Goal: Task Accomplishment & Management: Use online tool/utility

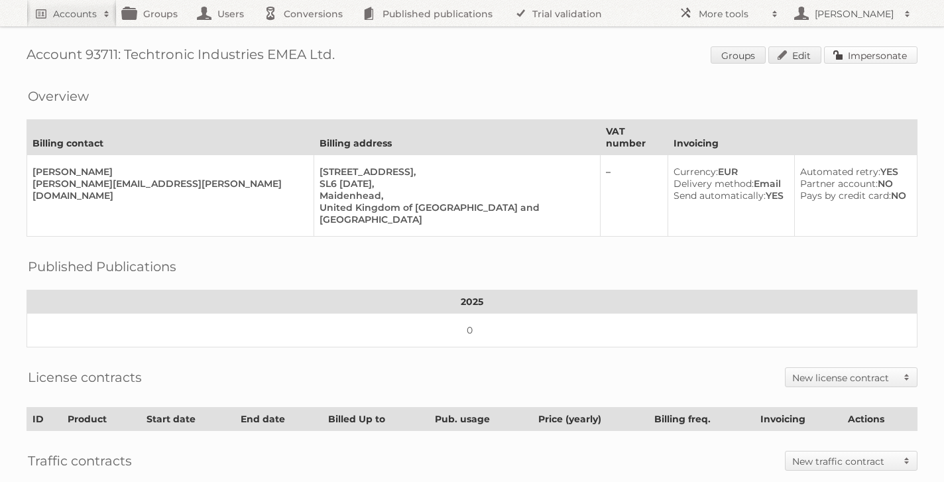
click at [841, 57] on link "Impersonate" at bounding box center [871, 54] width 94 height 17
click at [73, 19] on h2 "Accounts" at bounding box center [75, 13] width 44 height 13
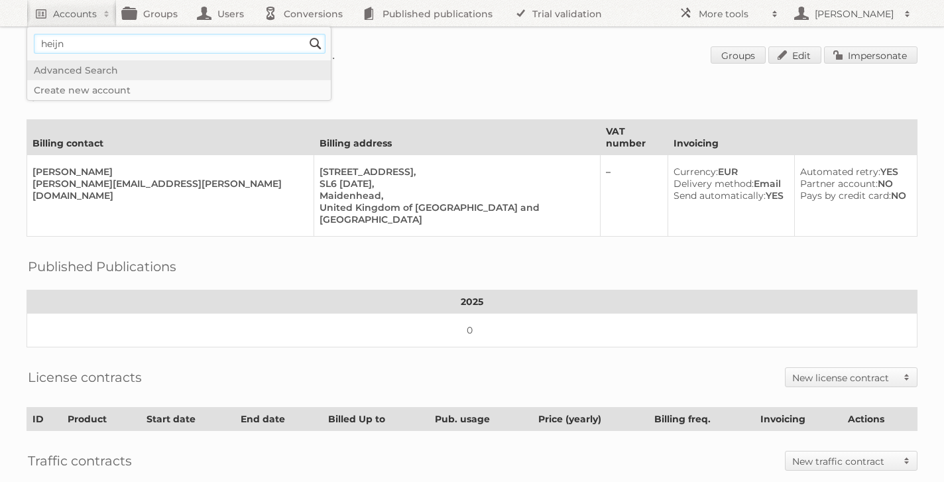
type input"] "heijn"
click at [306, 34] on input "Search" at bounding box center [316, 44] width 20 height 20
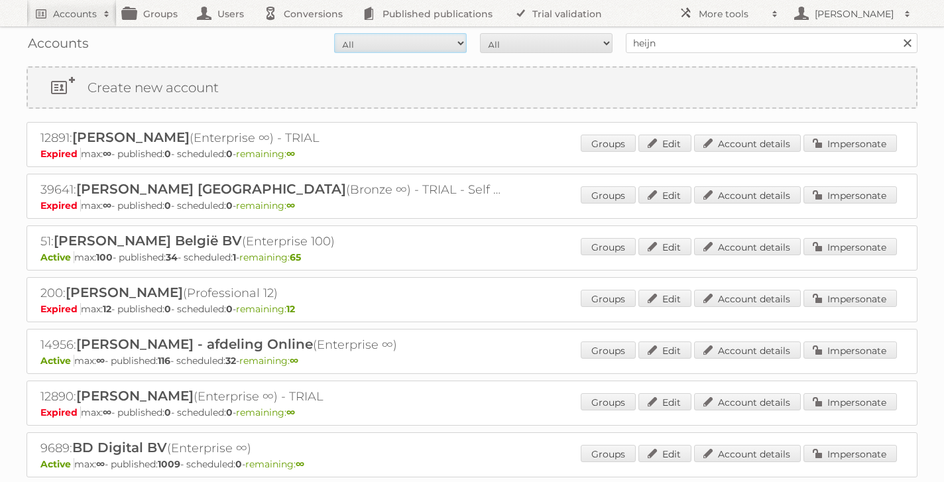
click at [452, 45] on select "All Active Expired Pending" at bounding box center [400, 43] width 133 height 20
select select "active"
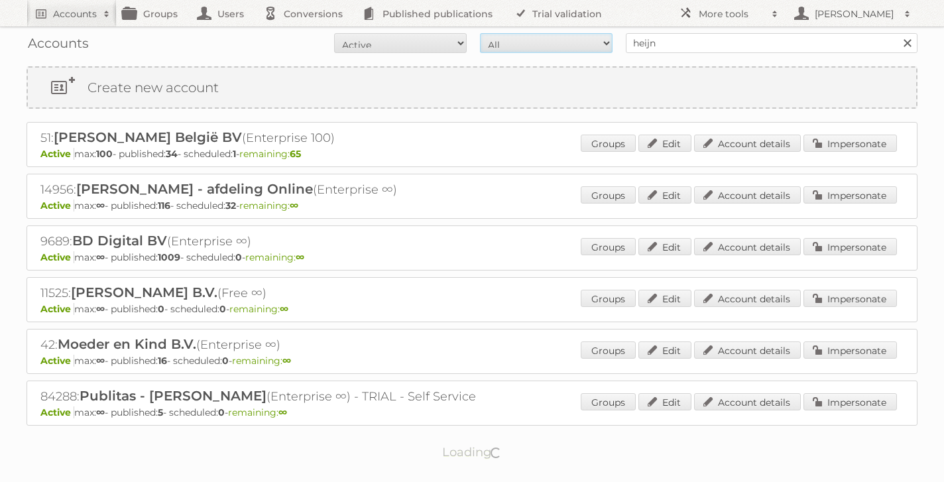
click at [535, 38] on select "All Paid Trials Self service" at bounding box center [546, 43] width 133 height 20
select select "paid"
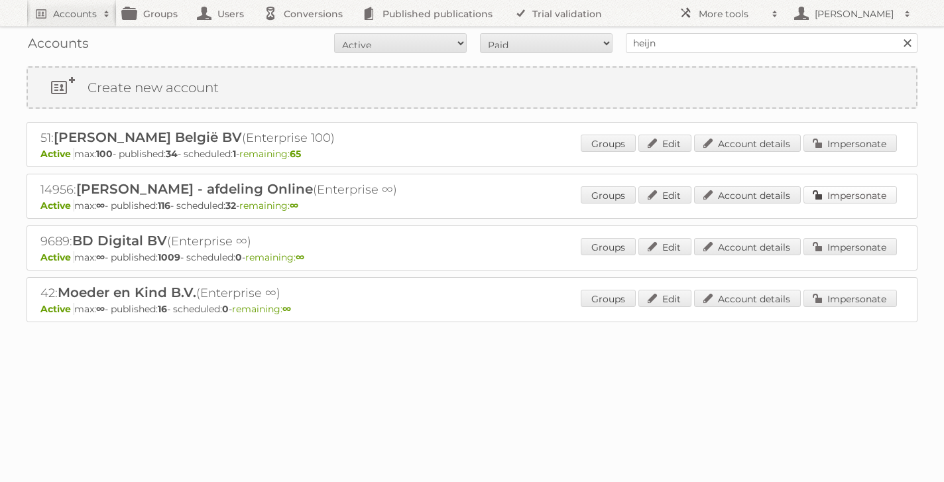
click at [841, 198] on link "Impersonate" at bounding box center [851, 194] width 94 height 17
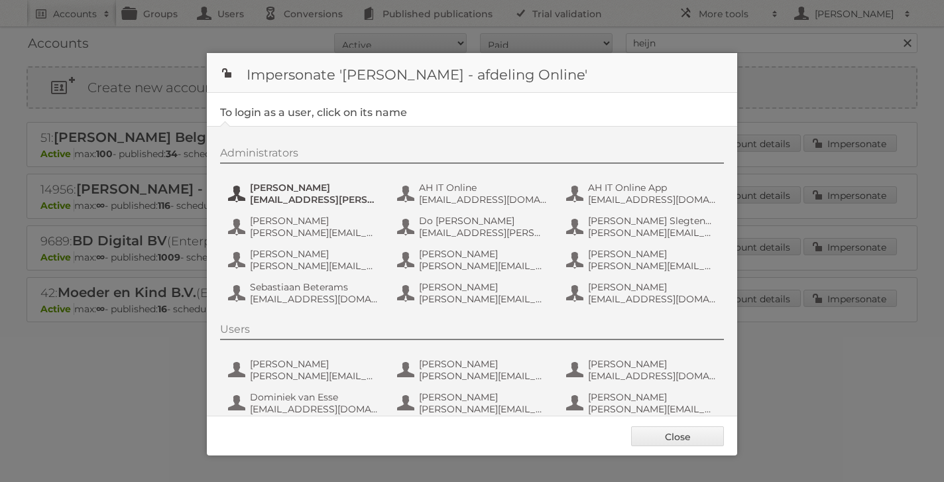
click at [294, 196] on span "aditya.parab@ah.nl" at bounding box center [314, 200] width 129 height 12
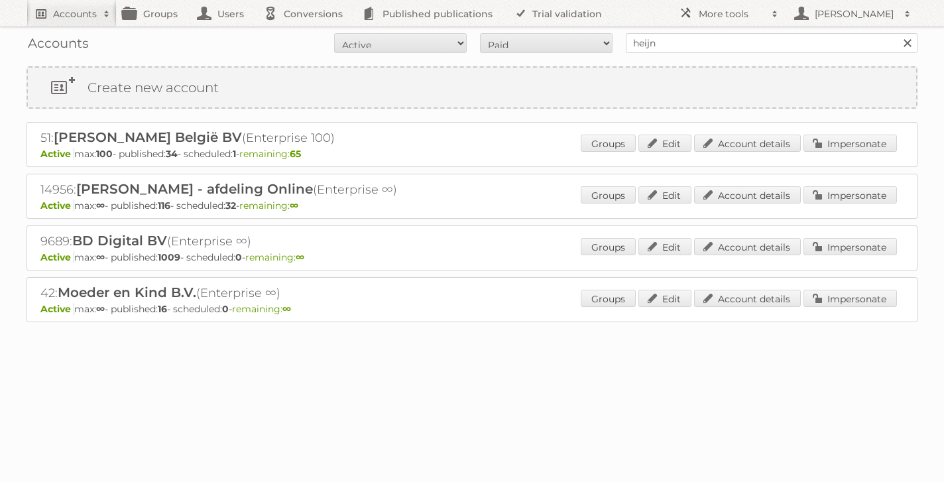
click at [58, 14] on h2 "Accounts" at bounding box center [75, 13] width 44 height 13
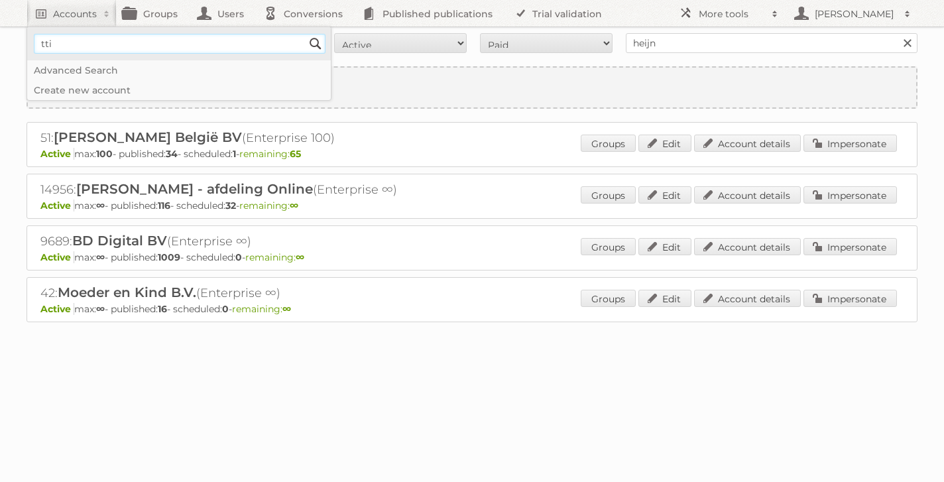
type input"] "tti"
click at [306, 34] on input "Search" at bounding box center [316, 44] width 20 height 20
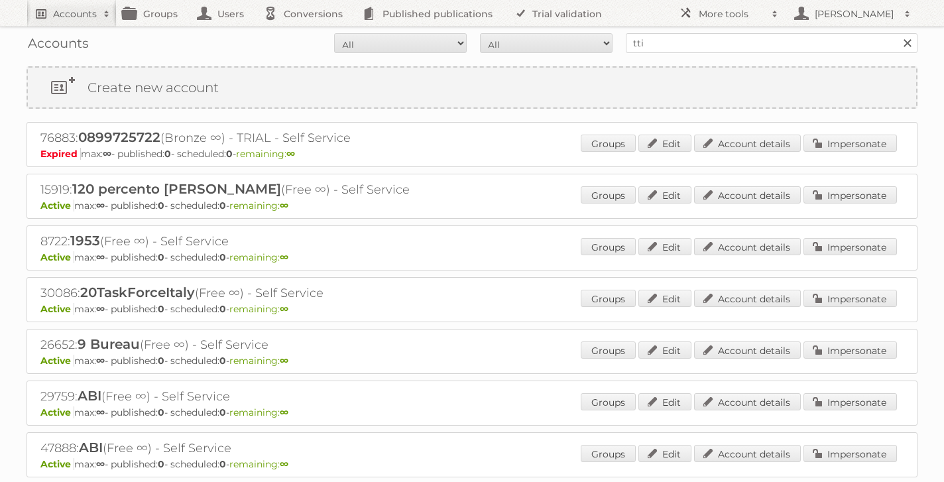
click at [75, 12] on h2 "Accounts" at bounding box center [75, 13] width 44 height 13
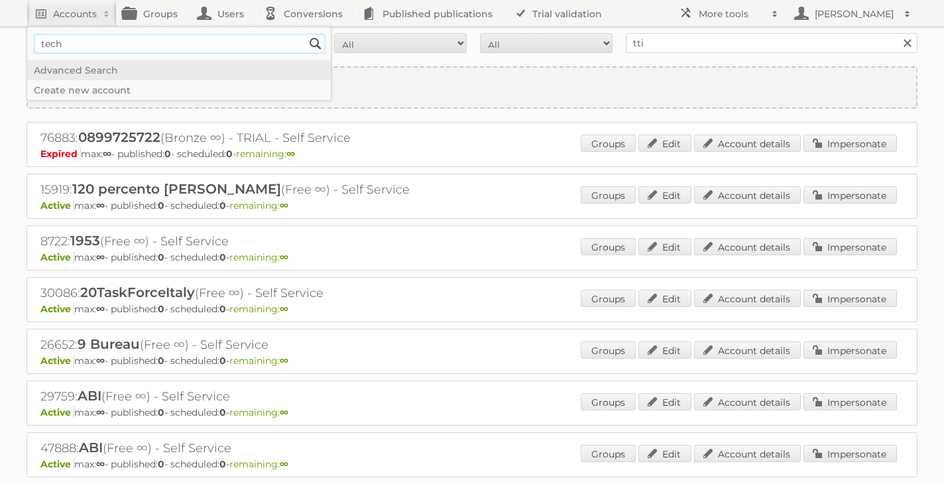
type input"] "techtronic"
click at [306, 34] on input "Search" at bounding box center [316, 44] width 20 height 20
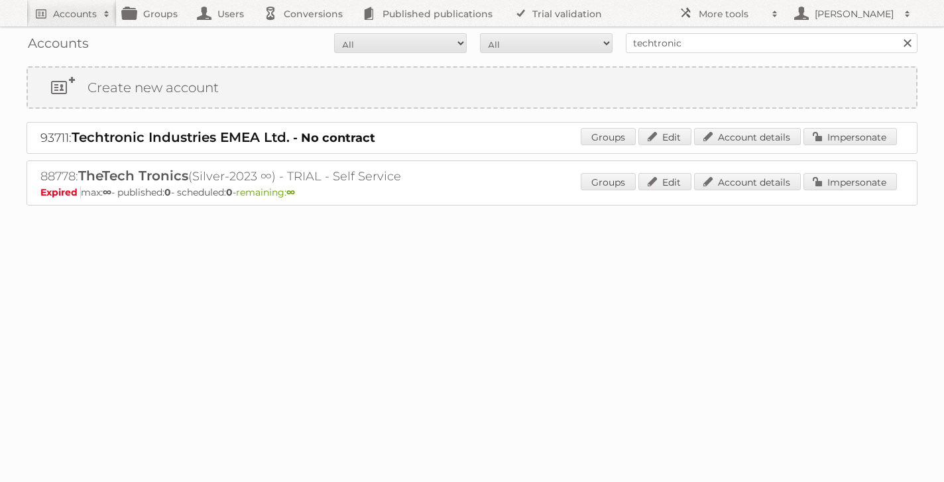
click at [113, 142] on span "Techtronic Industries EMEA Ltd." at bounding box center [181, 137] width 218 height 16
